Goal: Use online tool/utility

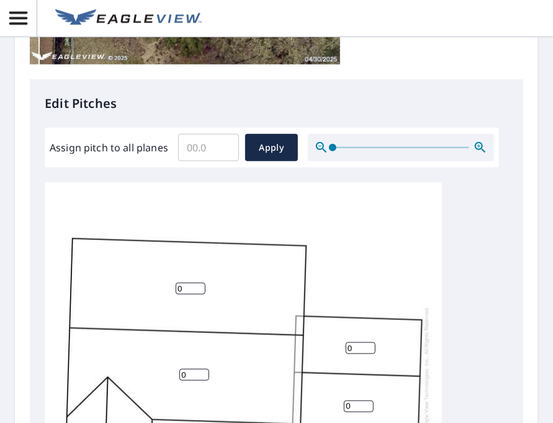
scroll to position [621, 0]
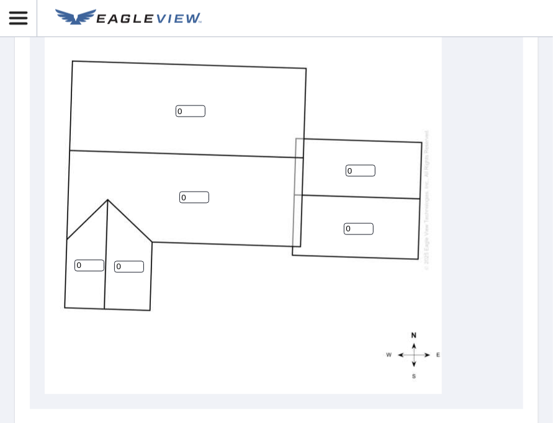
click at [354, 169] on input "0" at bounding box center [361, 171] width 30 height 12
type input "0"
type input "1"
click at [357, 225] on input "0" at bounding box center [359, 229] width 30 height 12
type input "1"
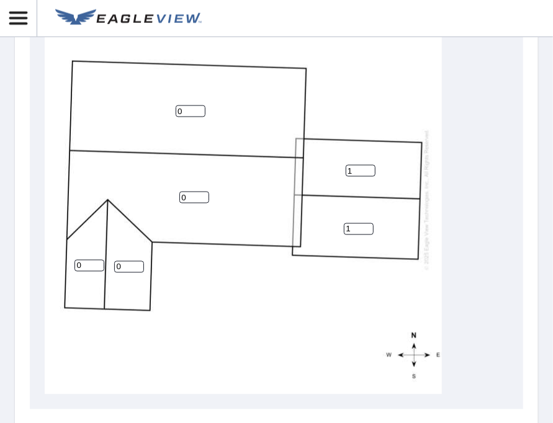
click at [189, 112] on input "0" at bounding box center [191, 111] width 30 height 12
type input "2"
click at [194, 200] on input "0" at bounding box center [194, 198] width 30 height 12
type input "1"
click at [186, 111] on input "2" at bounding box center [191, 111] width 30 height 12
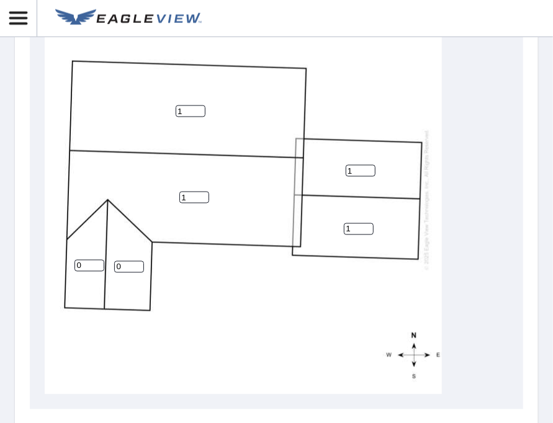
type input "1"
click at [85, 268] on input "0" at bounding box center [89, 266] width 30 height 12
type input "0"
type input "2"
click at [124, 265] on input "0" at bounding box center [129, 267] width 30 height 12
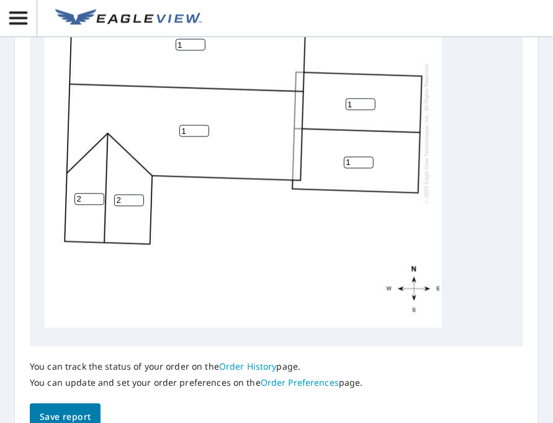
scroll to position [766, 0]
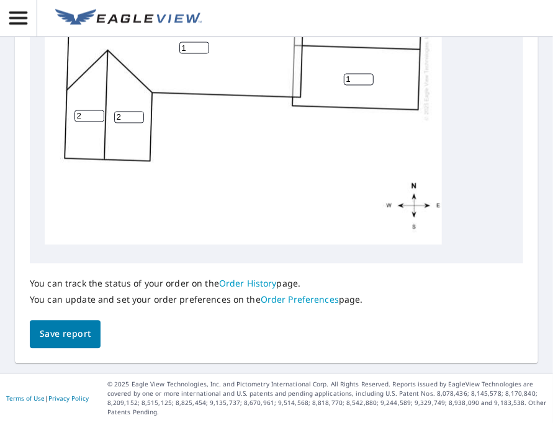
type input "2"
click at [62, 336] on span "Save report" at bounding box center [65, 335] width 51 height 16
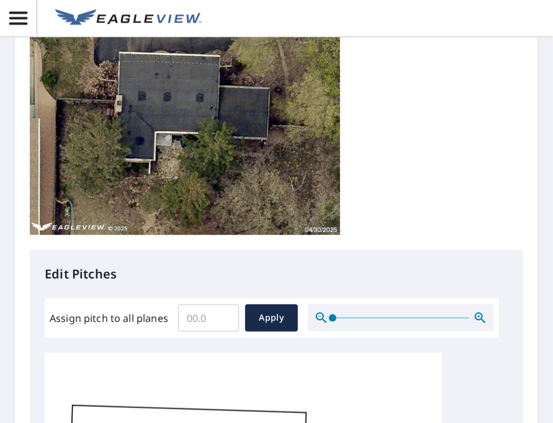
scroll to position [315, 0]
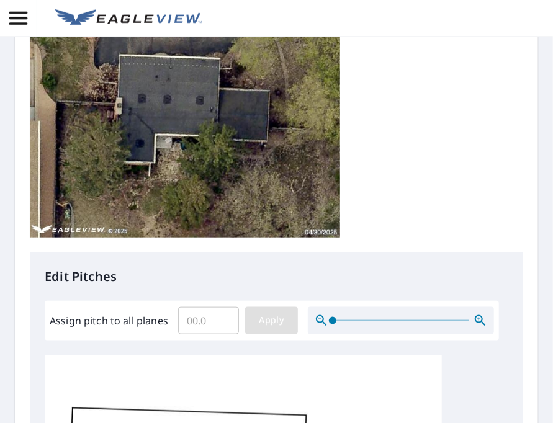
click at [277, 322] on span "Apply" at bounding box center [271, 321] width 33 height 16
click at [276, 324] on span "Apply" at bounding box center [271, 321] width 33 height 16
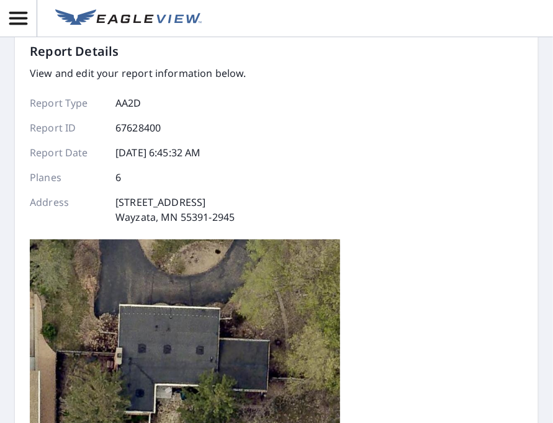
scroll to position [0, 0]
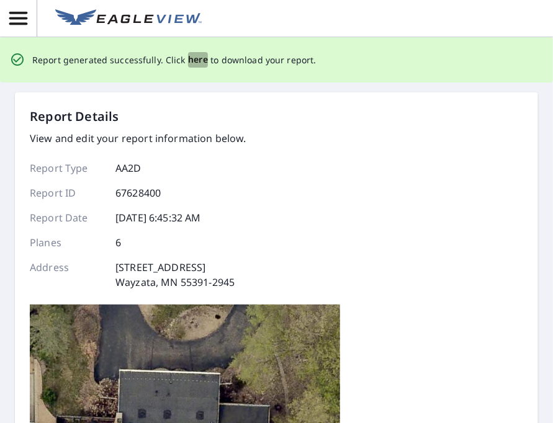
click at [192, 61] on span "here" at bounding box center [198, 60] width 20 height 16
